Goal: Information Seeking & Learning: Learn about a topic

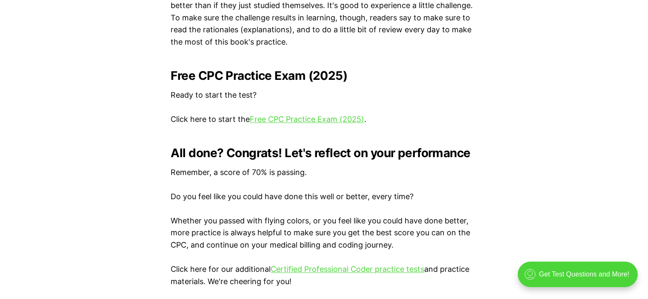
scroll to position [1716, 0]
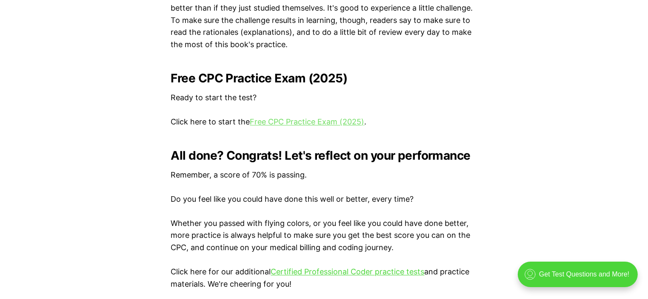
click at [306, 126] on link "Free CPC Practice Exam (2025)" at bounding box center [307, 121] width 114 height 9
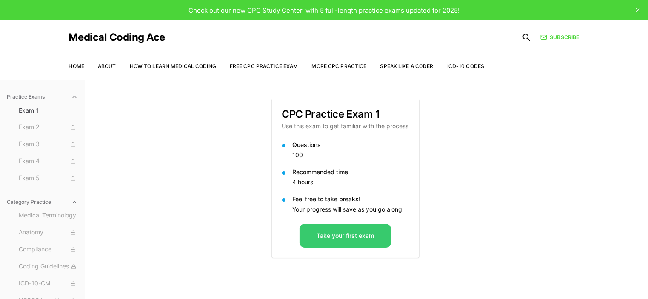
click at [324, 241] on button "Take your first exam" at bounding box center [344, 236] width 91 height 24
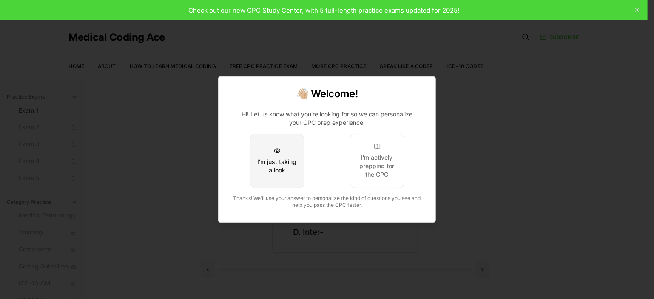
click at [269, 168] on div "I'm just taking a look" at bounding box center [277, 166] width 40 height 17
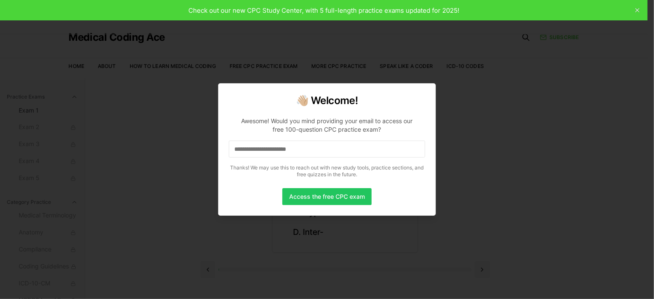
click at [308, 156] on input at bounding box center [327, 149] width 196 height 17
click at [259, 148] on input "*" at bounding box center [327, 149] width 196 height 17
click at [251, 149] on input "**" at bounding box center [327, 149] width 196 height 17
click at [474, 165] on div at bounding box center [327, 149] width 654 height 299
